Goal: Task Accomplishment & Management: Manage account settings

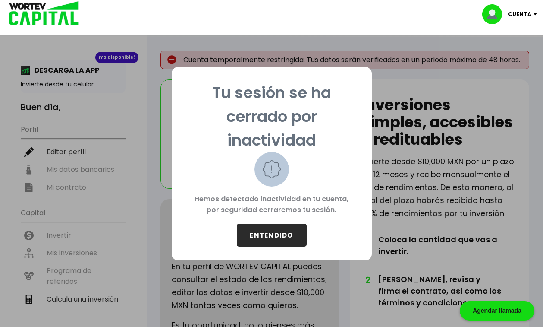
click at [284, 227] on button "ENTENDIDO" at bounding box center [272, 235] width 70 height 23
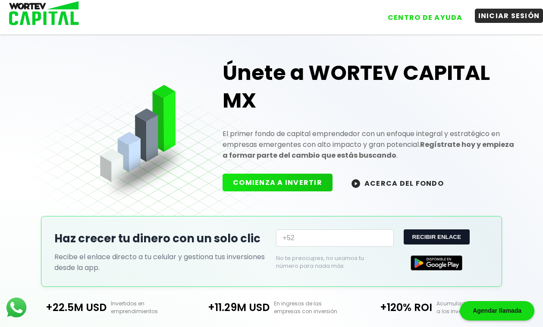
click at [492, 16] on button "INICIAR SESIÓN" at bounding box center [509, 16] width 69 height 14
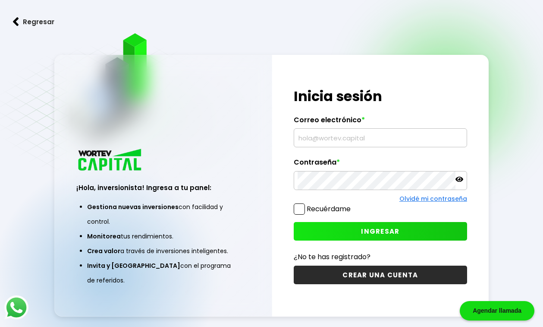
type input "[EMAIL_ADDRESS][DOMAIN_NAME]"
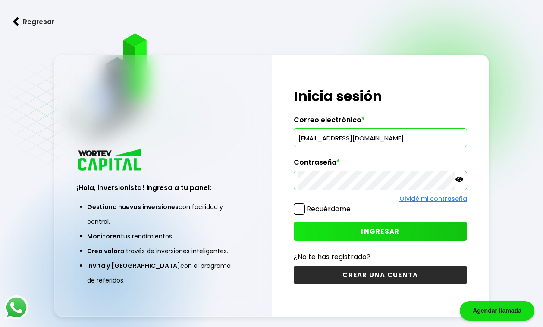
click at [300, 214] on span at bounding box center [299, 208] width 11 height 11
click at [353, 205] on input "Recuérdame" at bounding box center [353, 205] width 0 height 0
click at [308, 222] on button "INGRESAR" at bounding box center [381, 231] width 174 height 19
